Goal: Check status: Check status

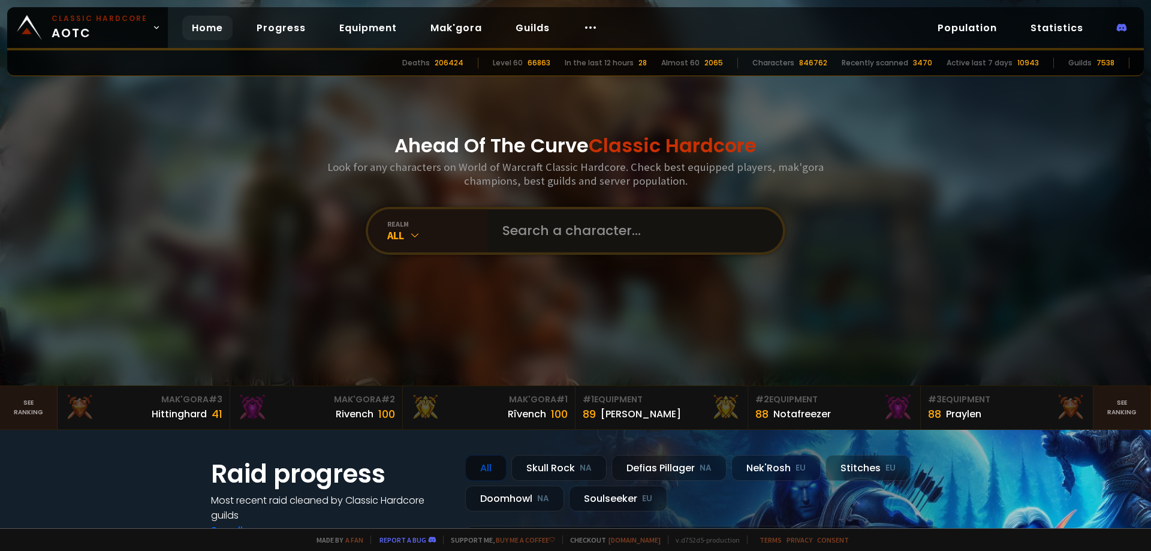
click at [529, 233] on input "text" at bounding box center [631, 230] width 273 height 43
type input "geng"
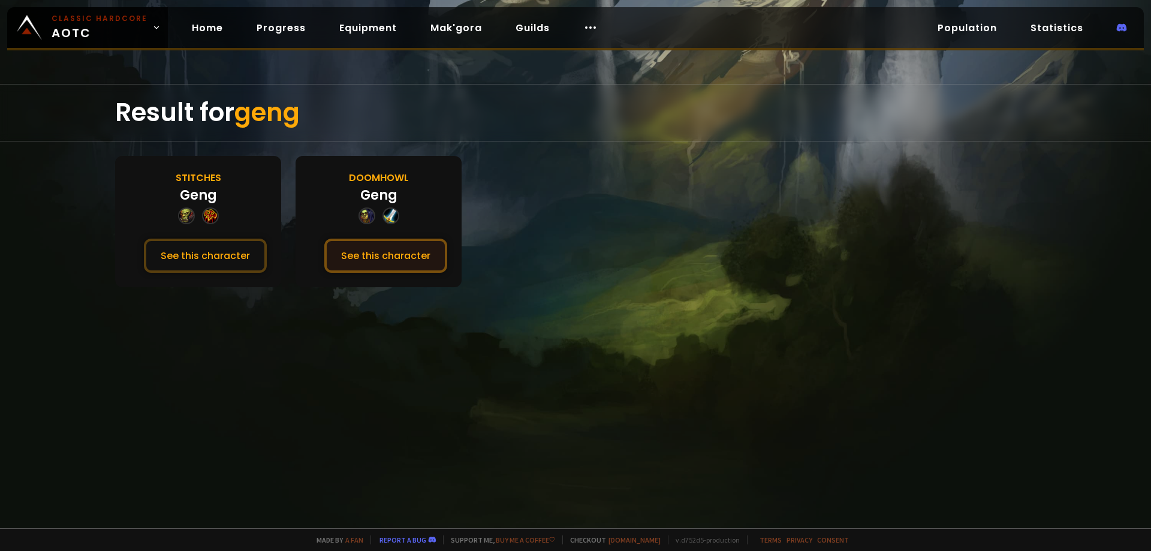
click at [366, 258] on button "See this character" at bounding box center [385, 256] width 123 height 34
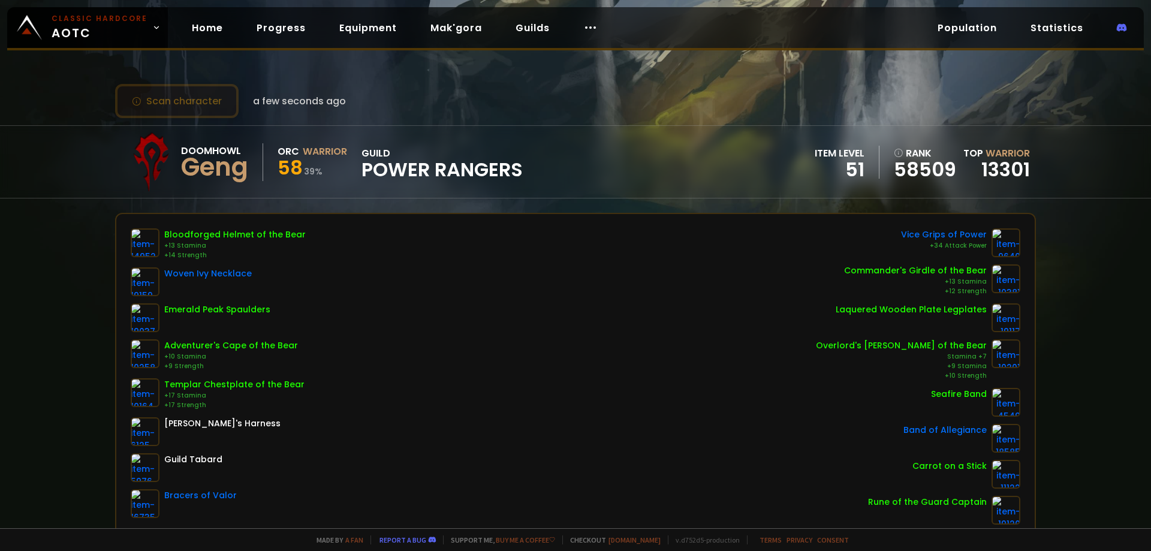
click at [195, 104] on button "Scan character" at bounding box center [176, 101] width 123 height 34
click at [64, 113] on div "Scan character 13 minutes ago Doomhowl Geng Orc Warrior 58 39 % guild Power Ran…" at bounding box center [575, 264] width 1151 height 528
click at [195, 98] on button "Scan character" at bounding box center [176, 101] width 123 height 34
click at [209, 105] on button "Scan character" at bounding box center [176, 101] width 123 height 34
click at [162, 98] on button "Scan character" at bounding box center [176, 101] width 123 height 34
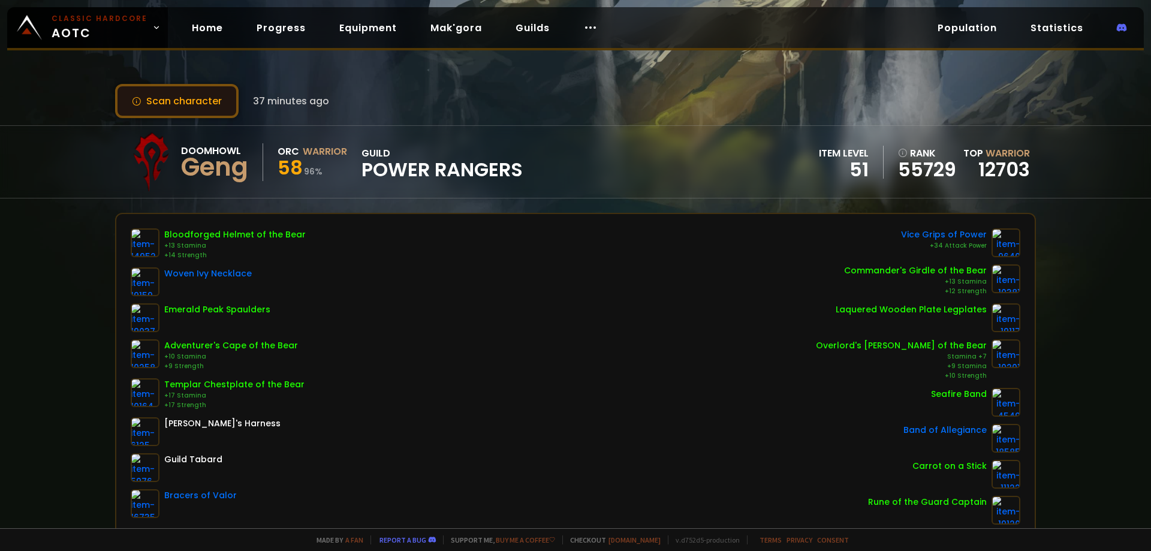
click at [178, 92] on button "Scan character" at bounding box center [176, 101] width 123 height 34
click at [210, 106] on button "Scan character" at bounding box center [176, 101] width 123 height 34
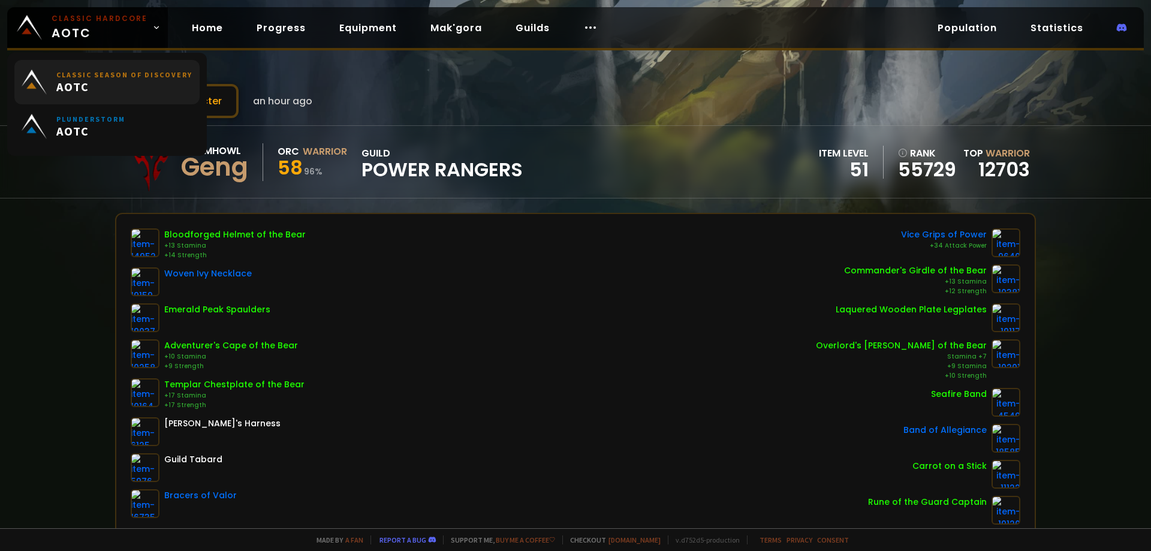
click at [131, 76] on small "Classic Season of Discovery" at bounding box center [124, 74] width 136 height 9
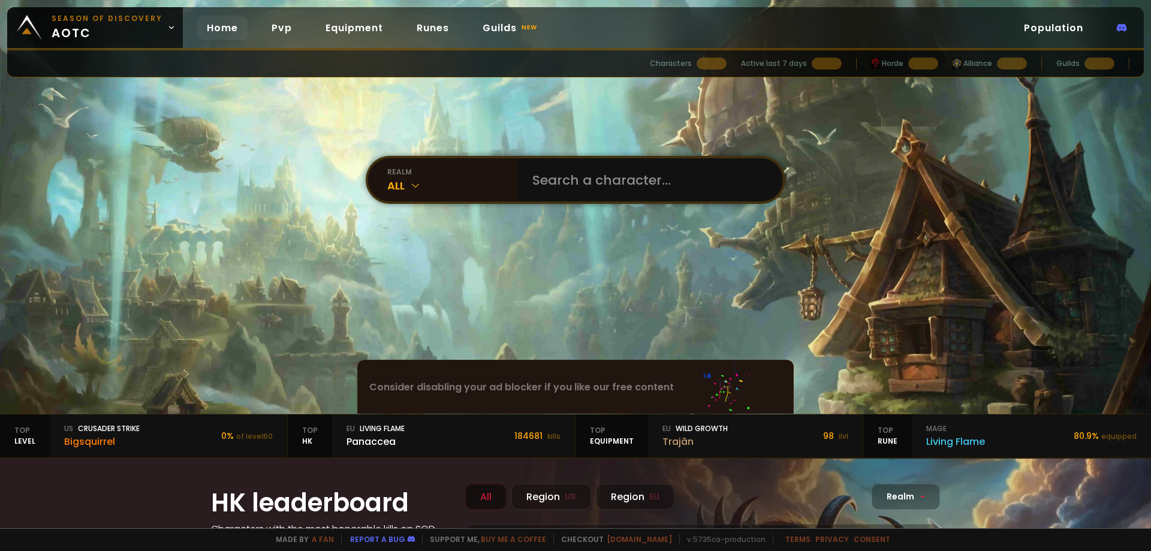
click at [565, 180] on input "text" at bounding box center [646, 179] width 243 height 43
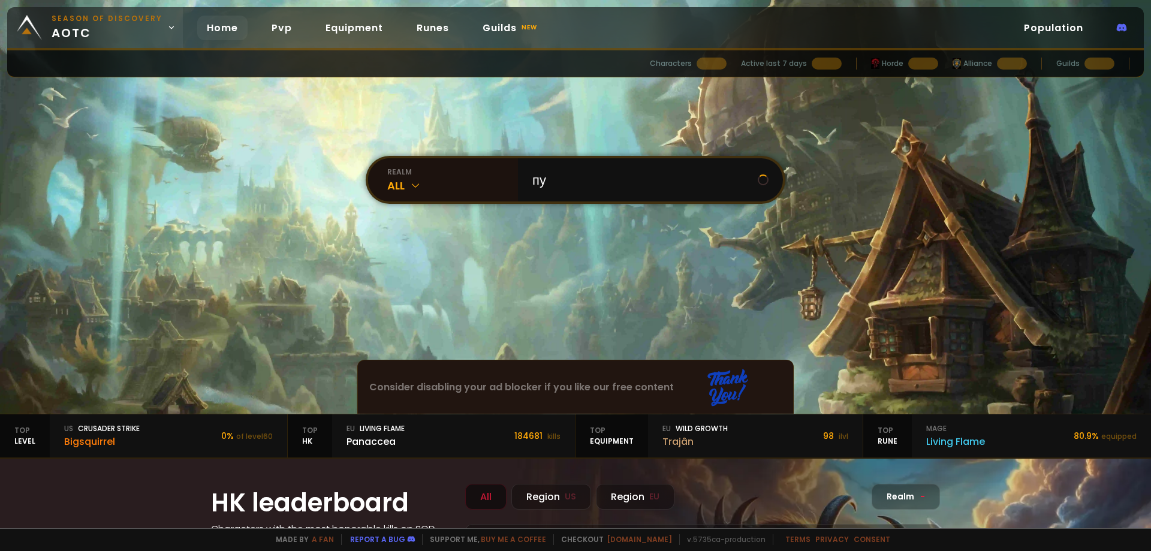
type input "пу"
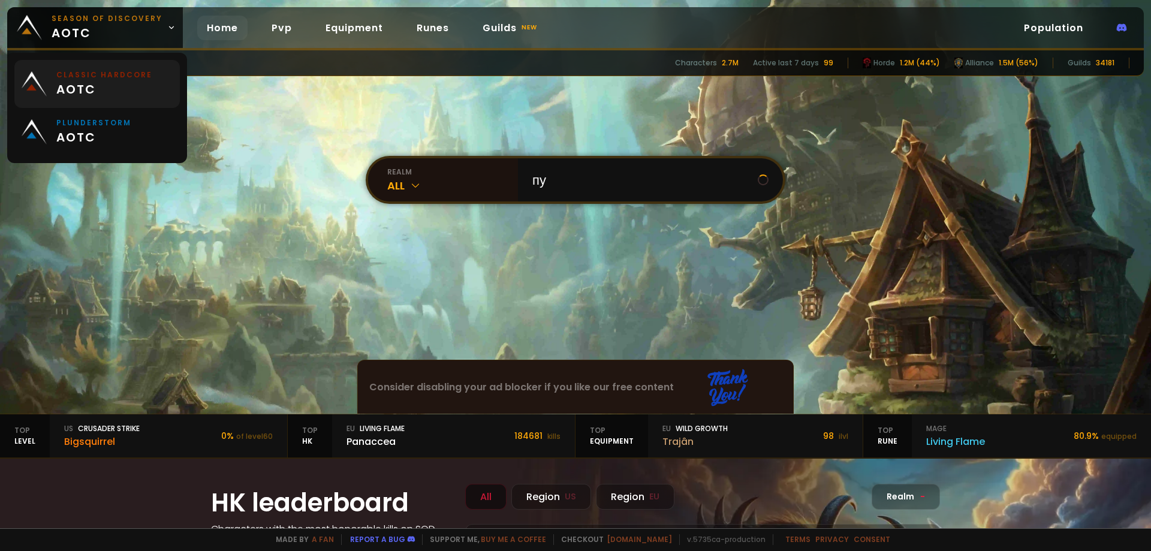
click at [131, 84] on span "aotc" at bounding box center [104, 89] width 96 height 18
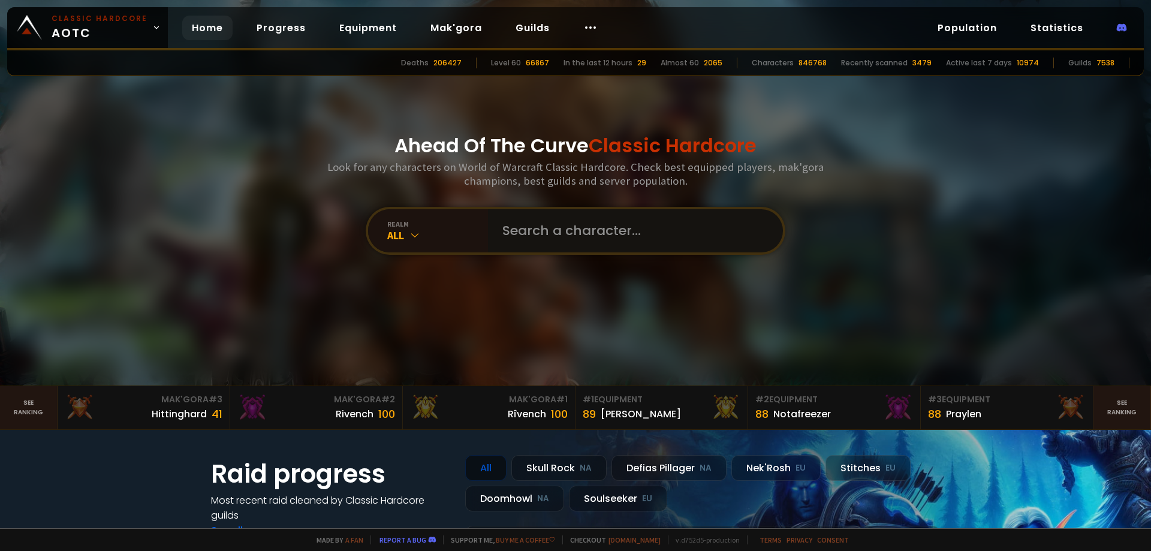
click at [554, 230] on input "text" at bounding box center [631, 230] width 273 height 43
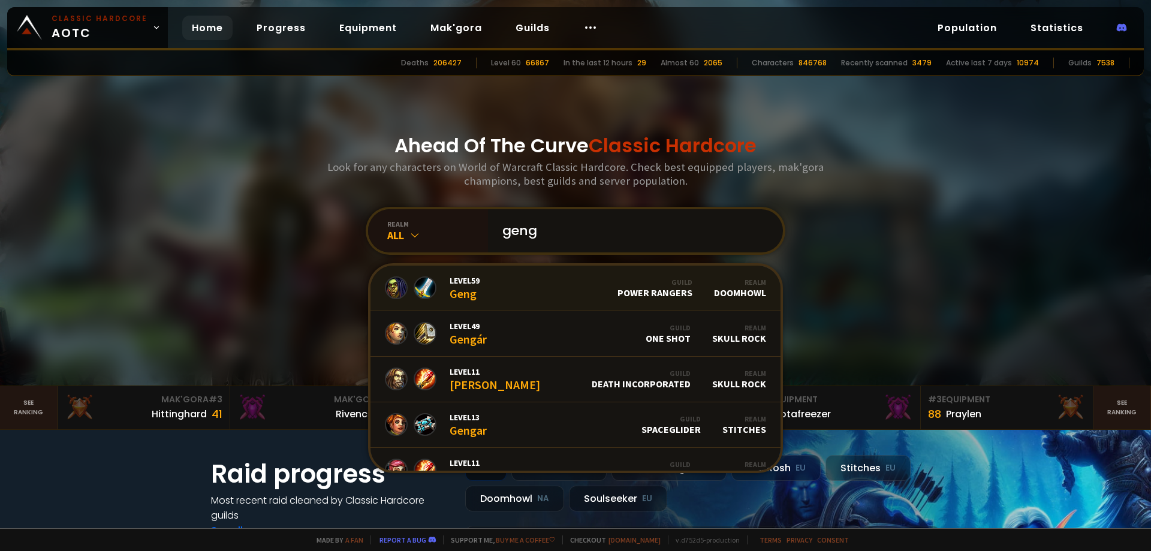
type input "geng"
click at [542, 282] on link "Level 59 Geng Guild Power Rangers Realm Doomhowl" at bounding box center [575, 288] width 410 height 46
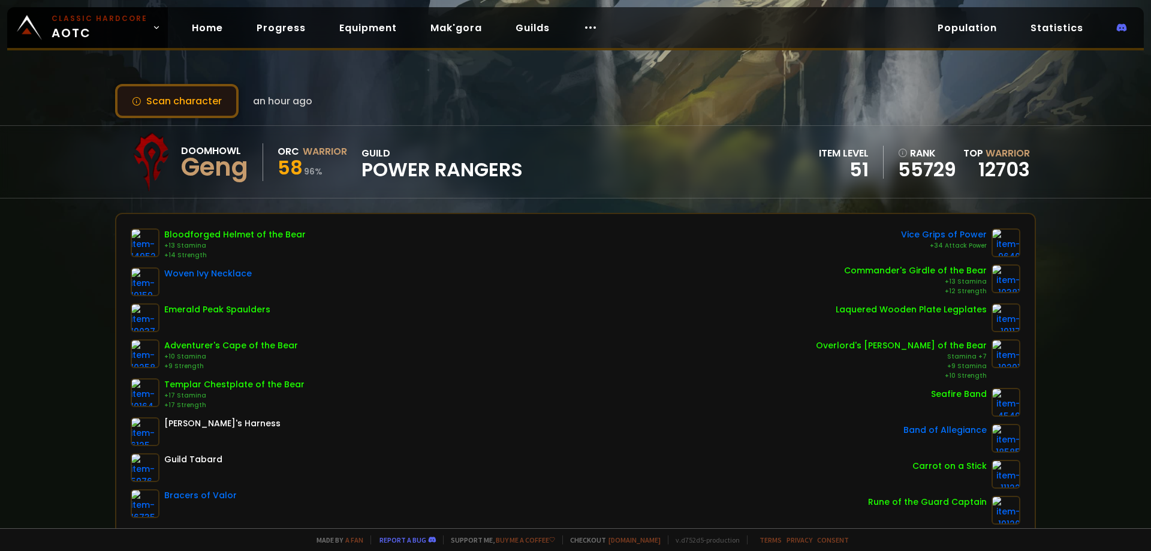
click at [205, 97] on button "Scan character" at bounding box center [176, 101] width 123 height 34
click at [210, 107] on button "Scan character" at bounding box center [176, 101] width 123 height 34
click at [218, 94] on button "Scan character" at bounding box center [176, 101] width 123 height 34
click at [145, 90] on button "Scan character" at bounding box center [176, 101] width 123 height 34
